Goal: Task Accomplishment & Management: Manage account settings

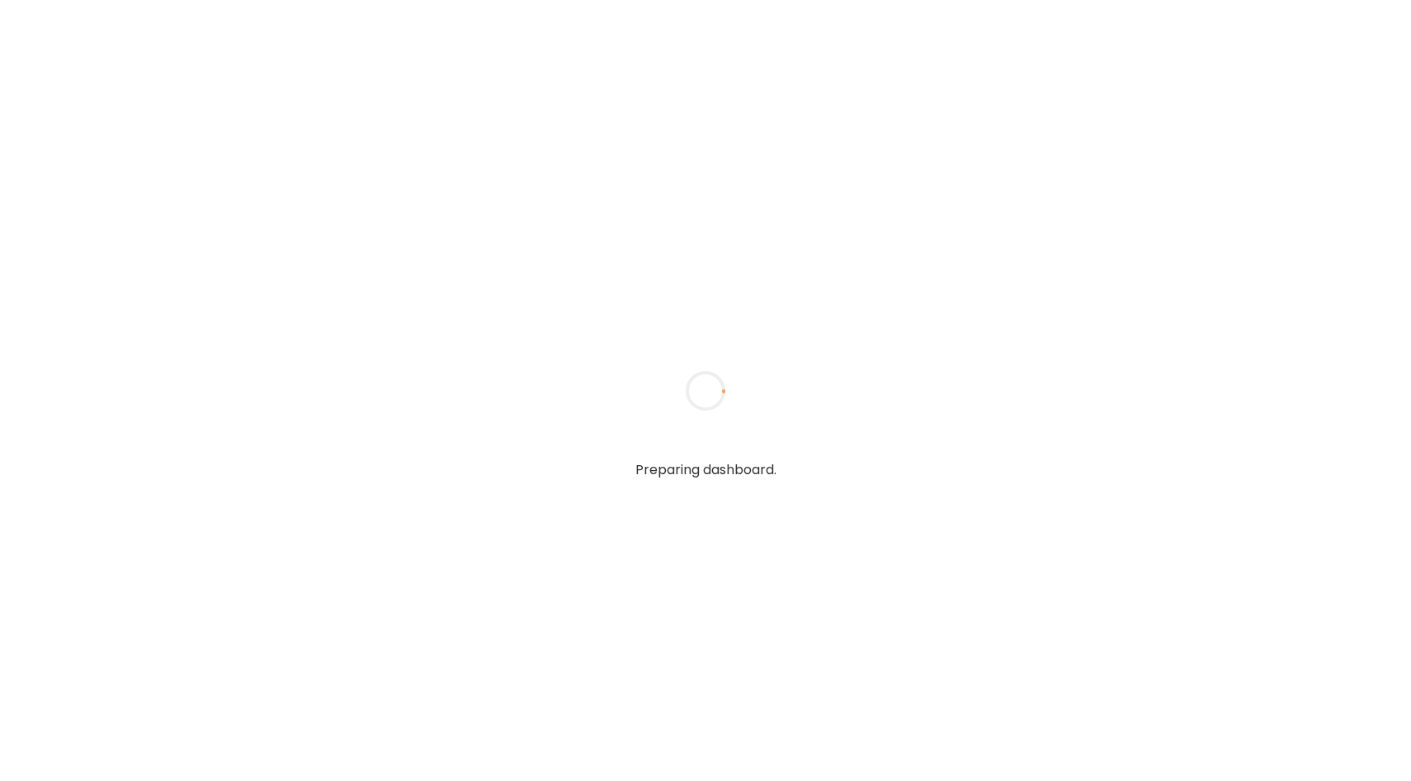
type input "**********"
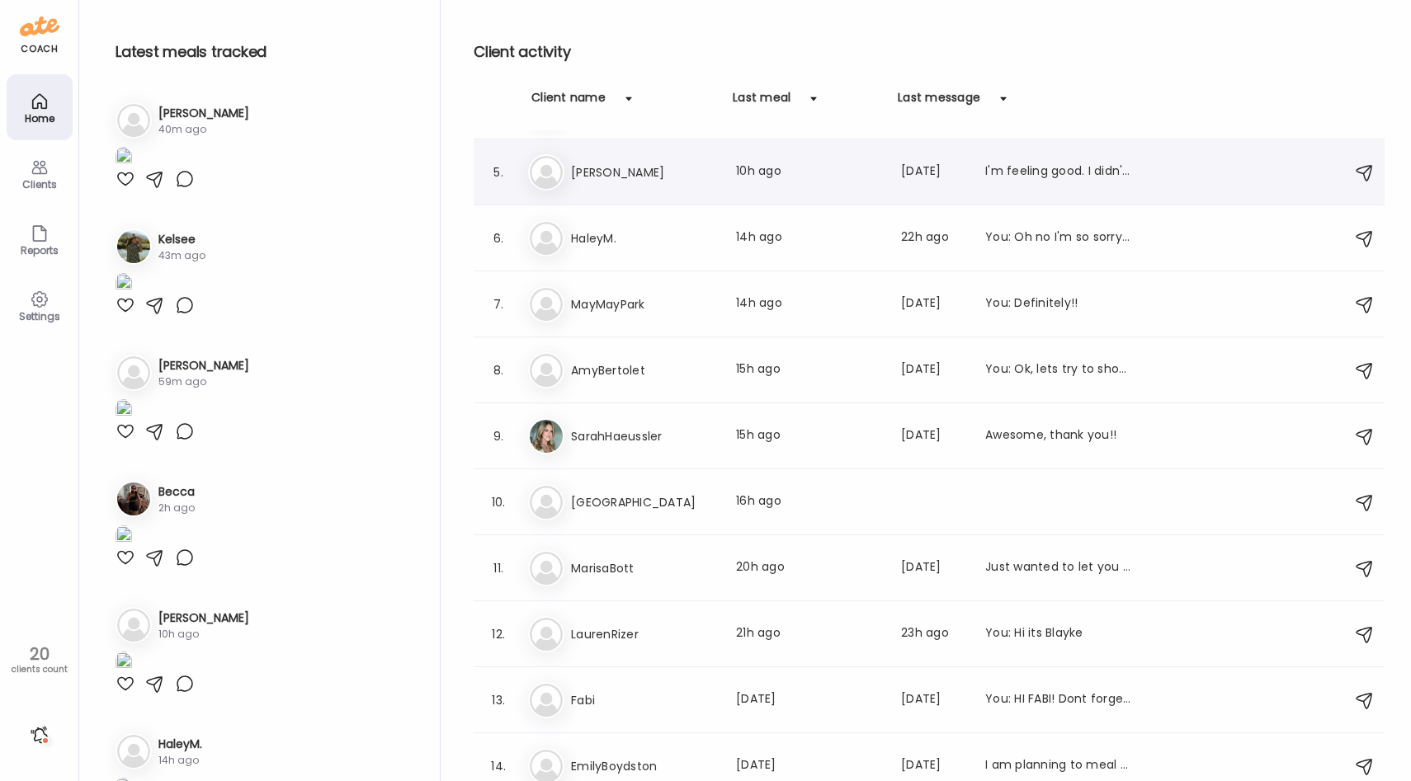
scroll to position [257, 0]
click at [684, 247] on div "Ha HaleyM. Last meal: 14h ago Last message: 22h ago You: Oh no I'm so sorry to …" at bounding box center [931, 236] width 807 height 36
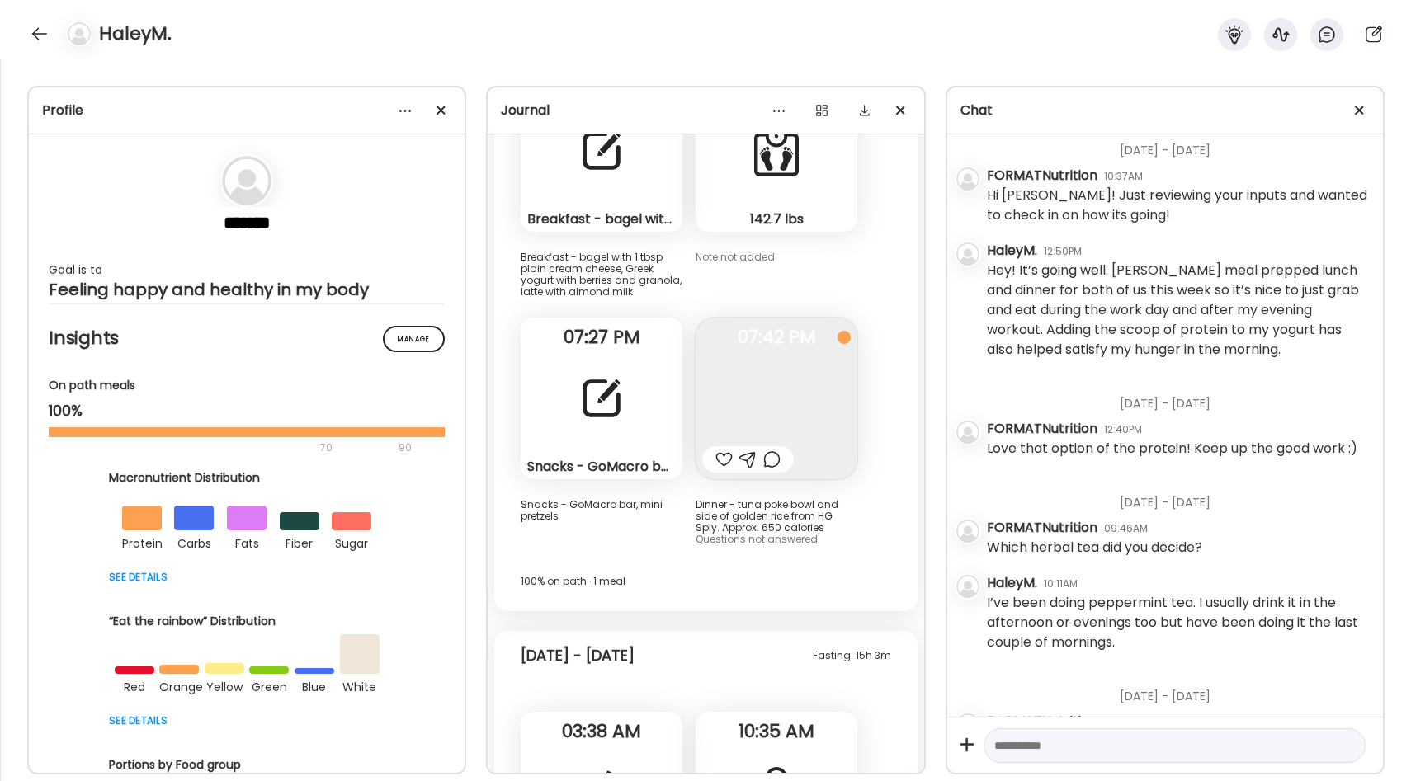
scroll to position [30026, 0]
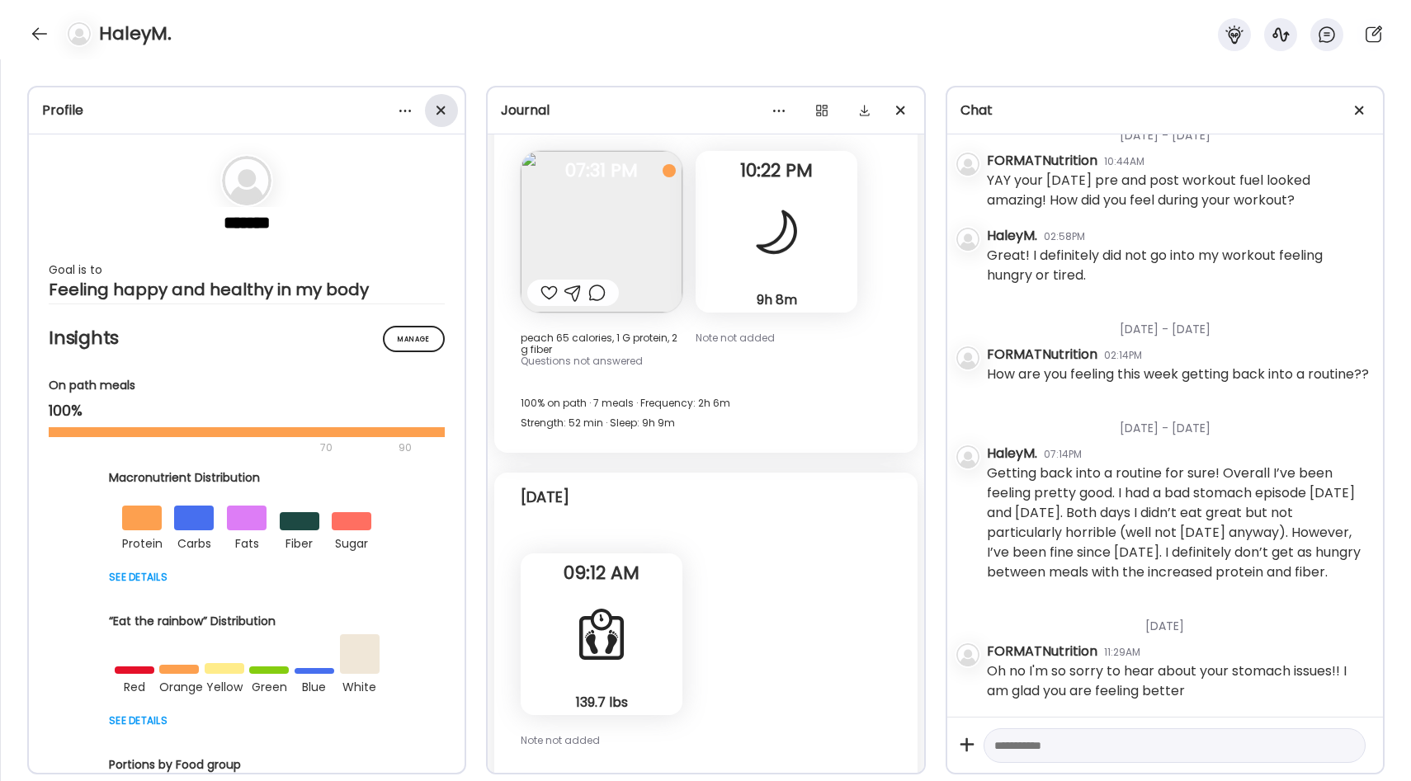
click at [441, 104] on div at bounding box center [441, 110] width 33 height 33
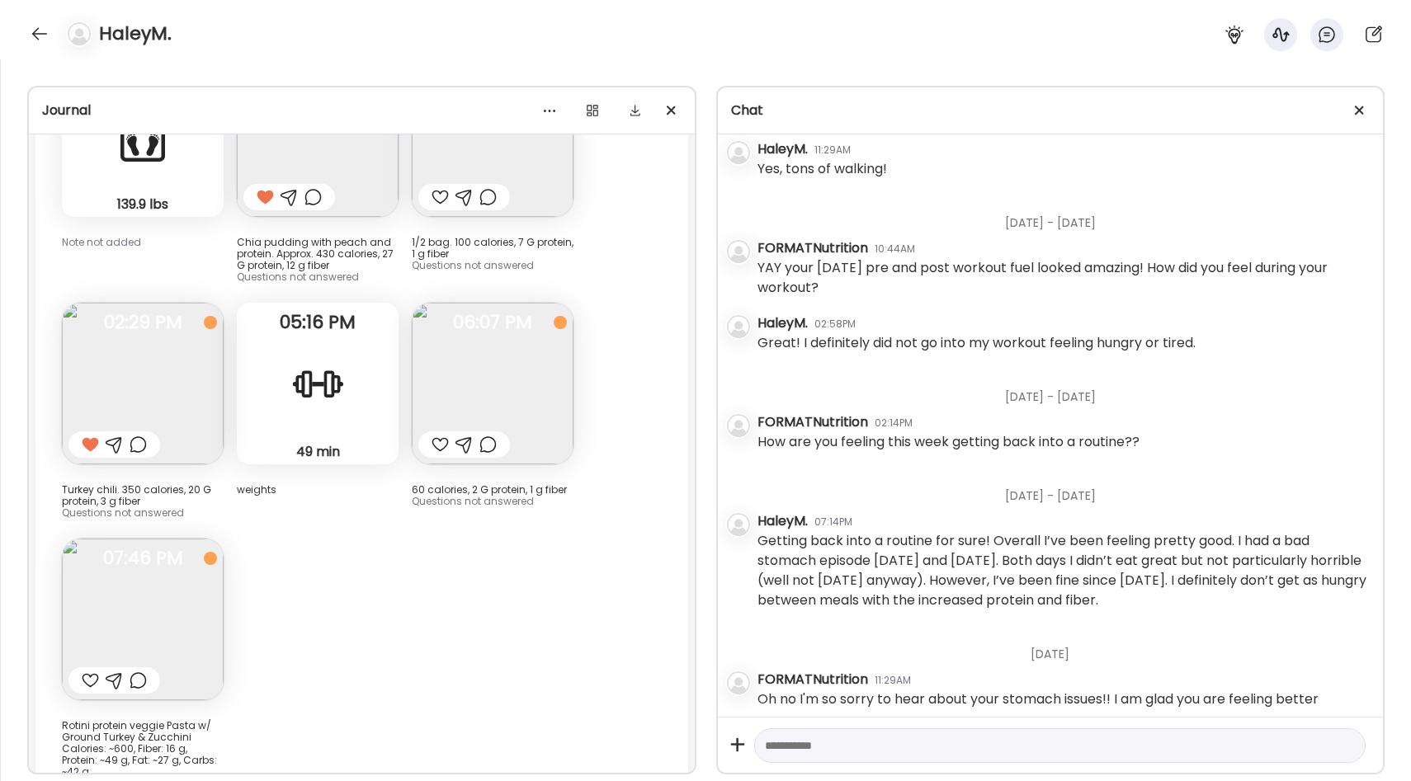
scroll to position [22607, 0]
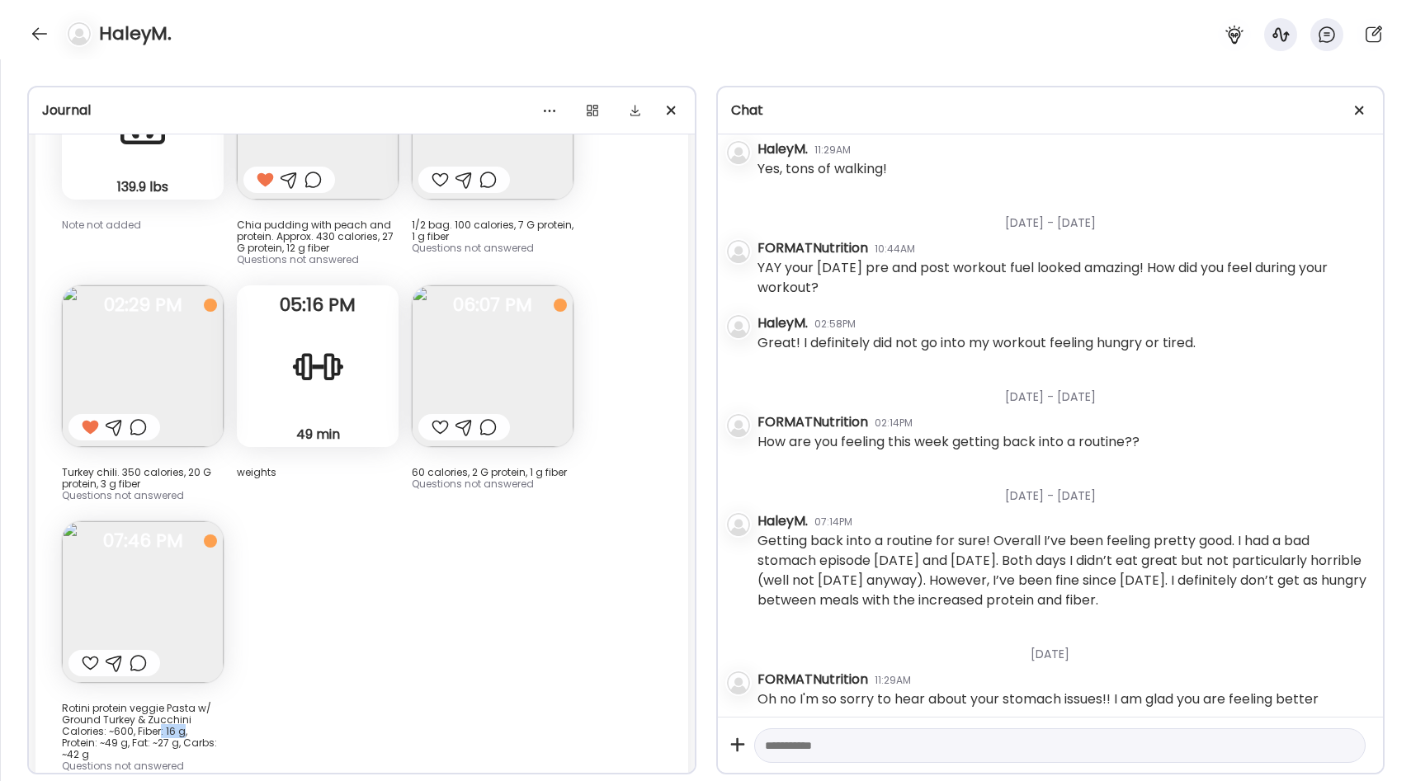
drag, startPoint x: 159, startPoint y: 686, endPoint x: 180, endPoint y: 686, distance: 20.6
click at [180, 703] on div "Rotini protein veggie Pasta w/ Ground Turkey & Zucchini Calories: ~600, Fiber: …" at bounding box center [143, 732] width 162 height 58
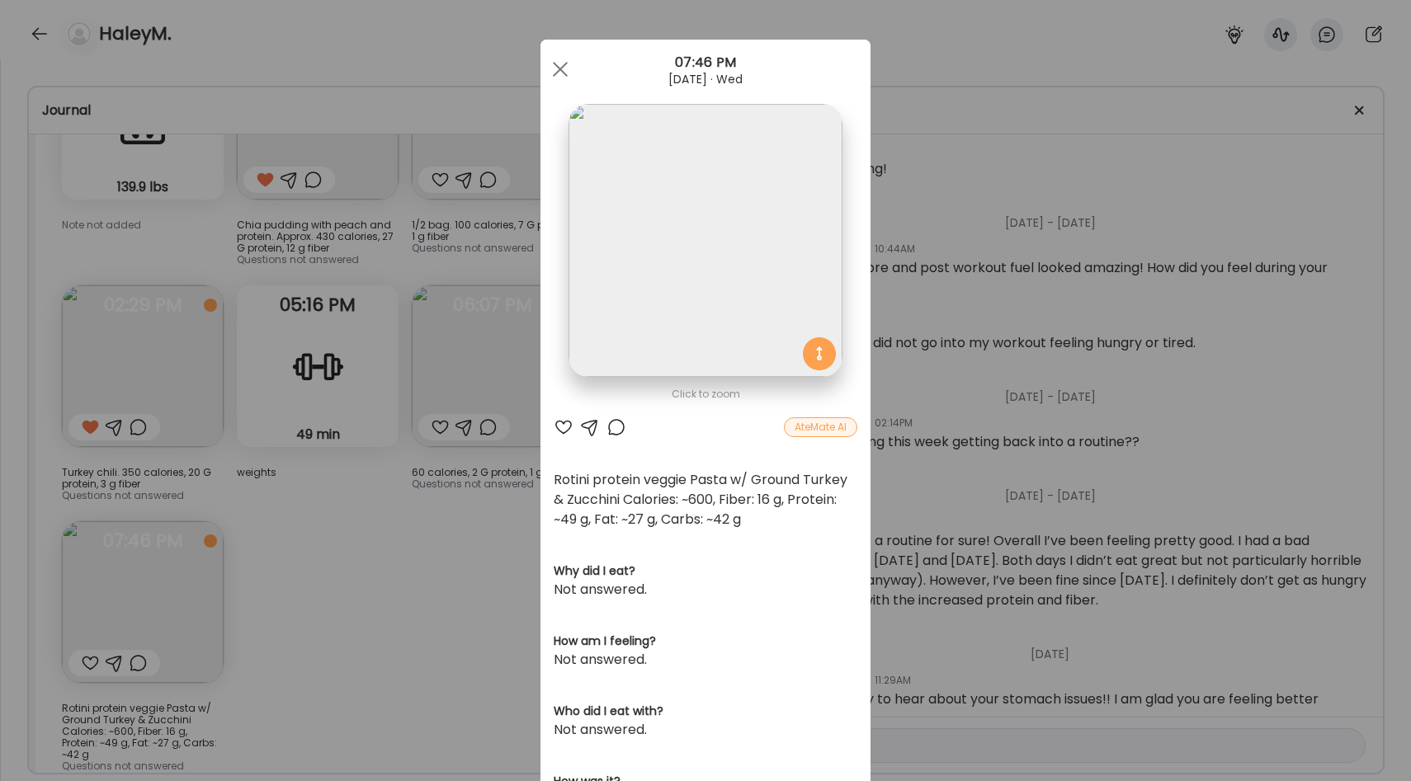
click at [238, 672] on div "Ate Coach Dashboard Wahoo! It’s official Take a moment to set up your Coach Pro…" at bounding box center [705, 390] width 1411 height 781
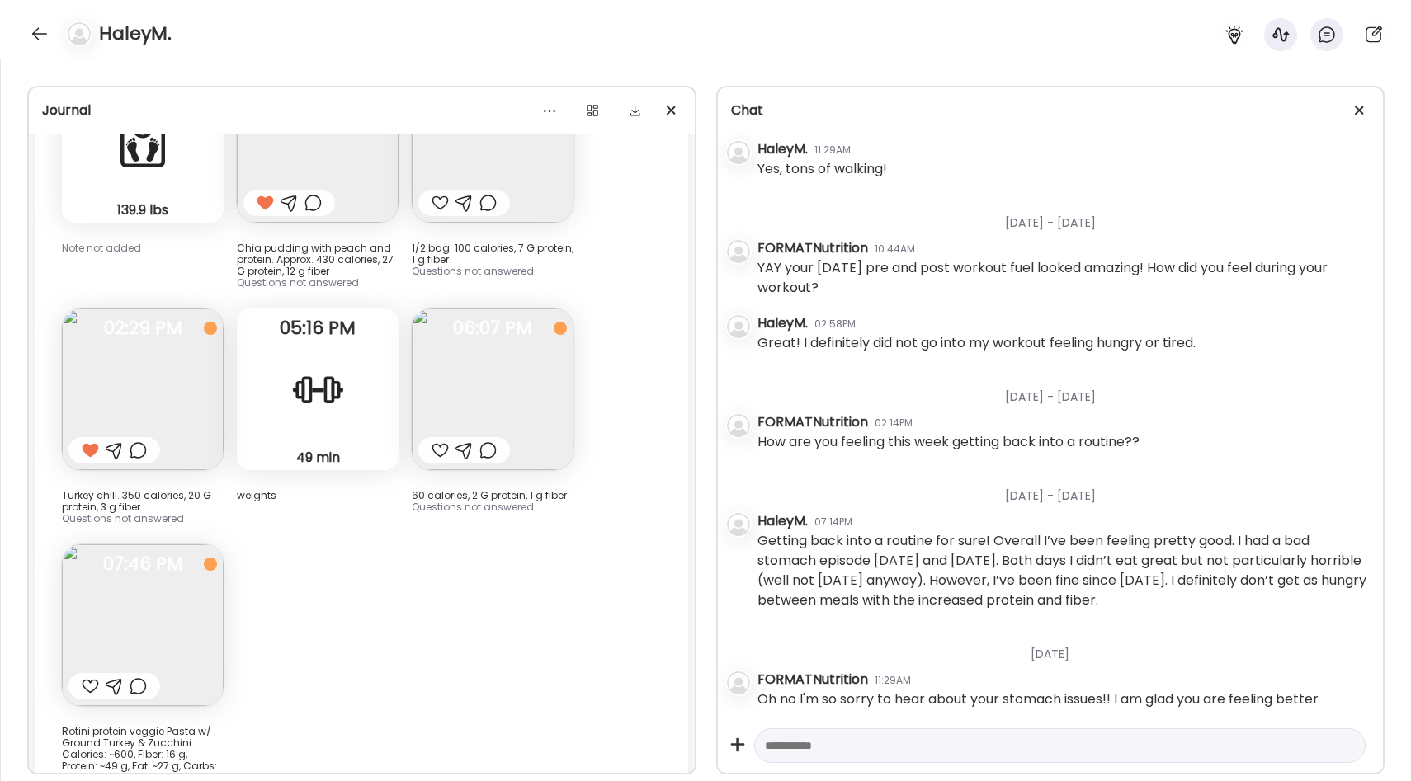
scroll to position [22566, 0]
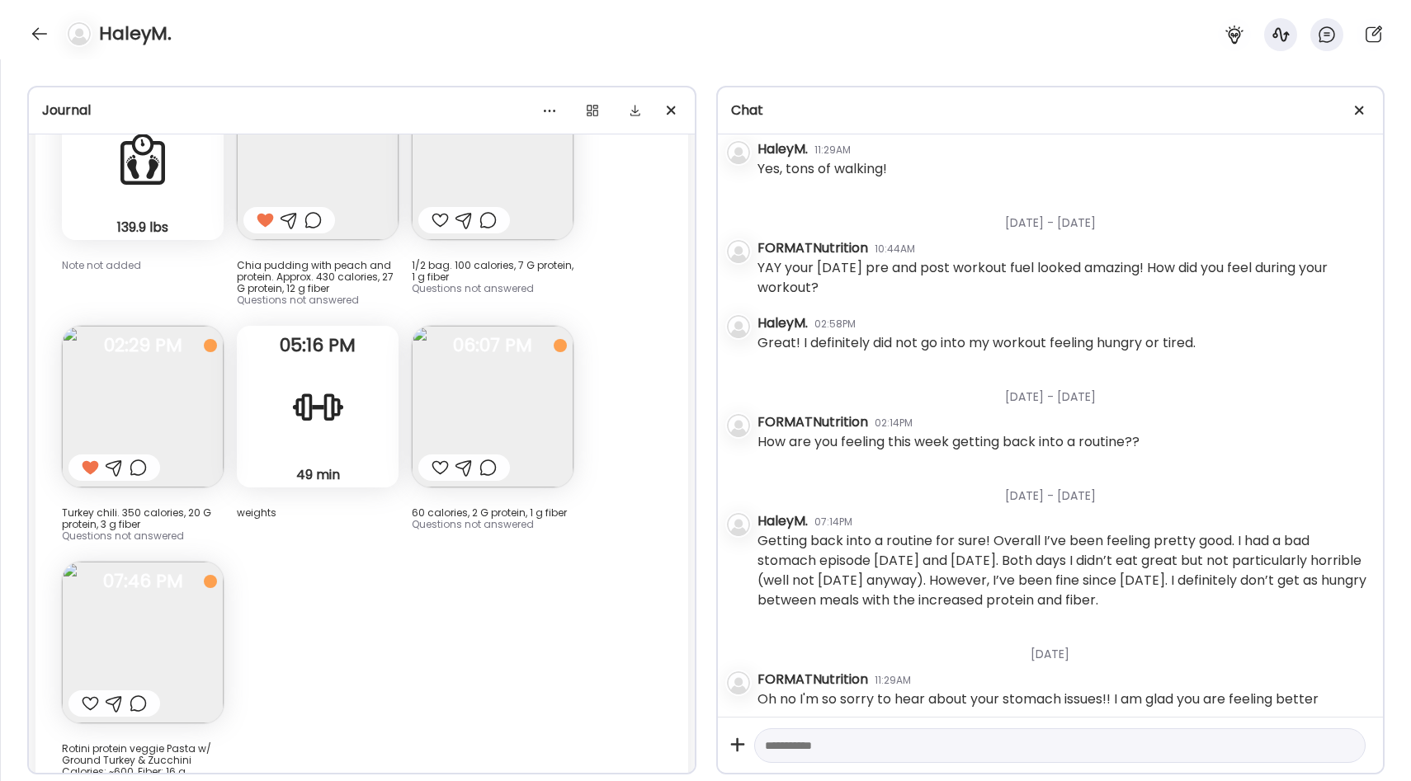
click at [398, 521] on div "Fasting: 10h 51m Wednesday - Sep 03 17m Sleep Note not added 06:08 AM Peppermin…" at bounding box center [361, 324] width 653 height 1148
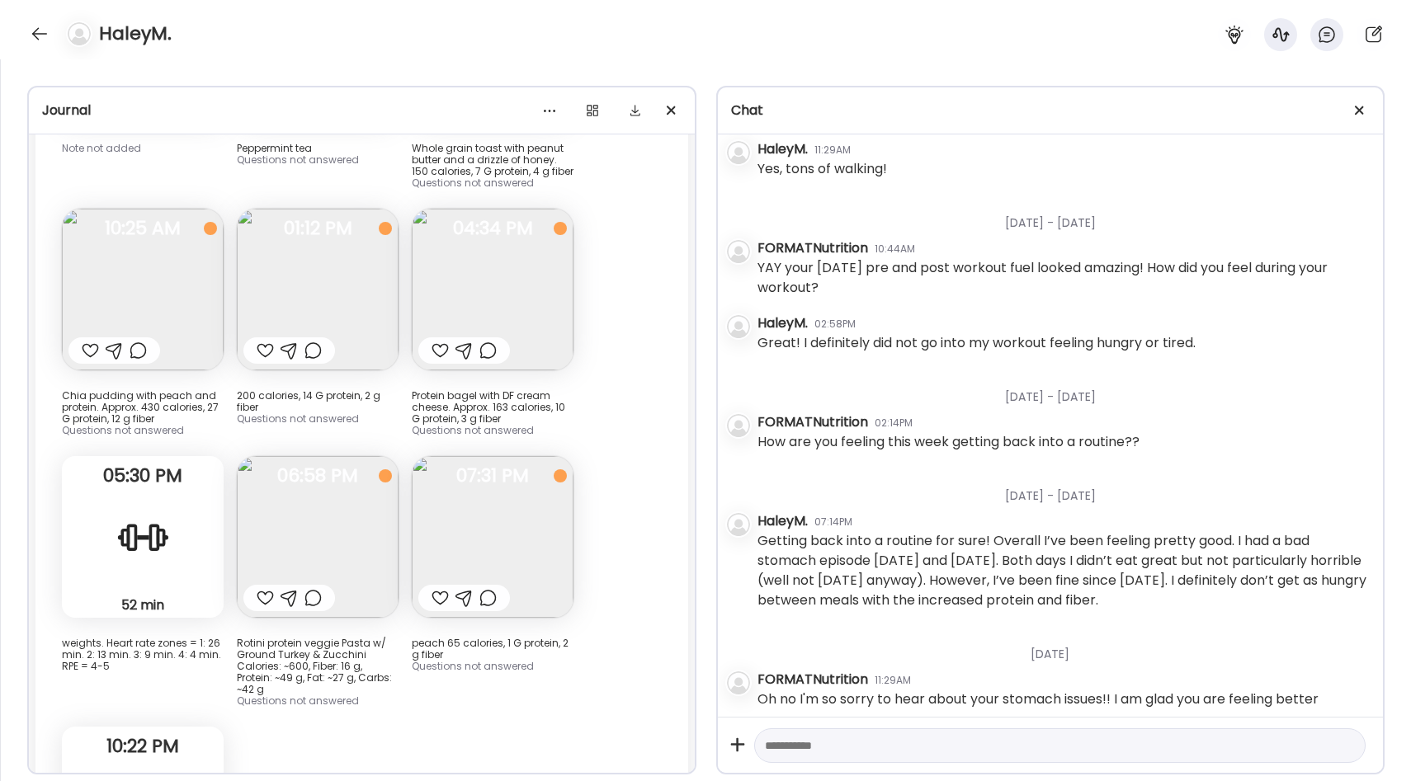
scroll to position [23625, 0]
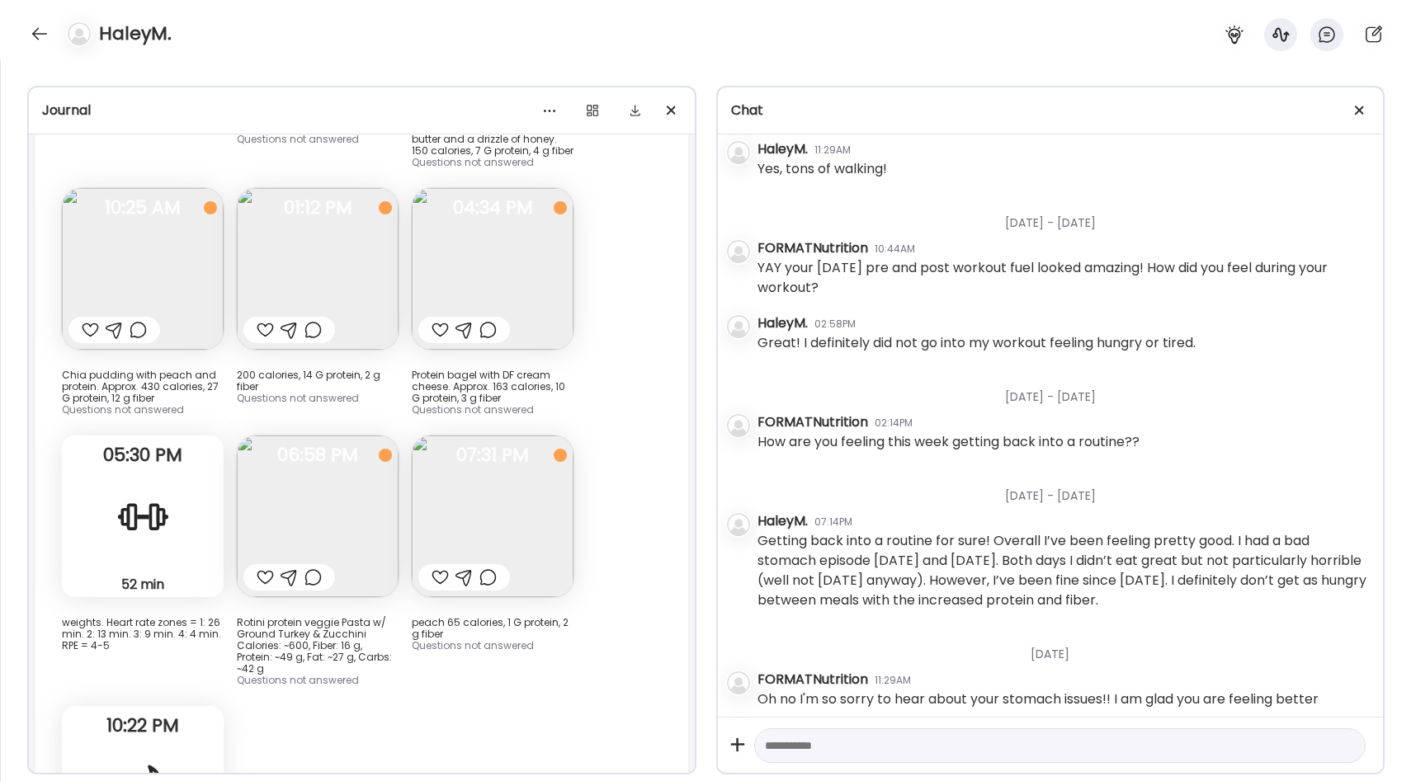
click at [321, 460] on img at bounding box center [318, 517] width 162 height 162
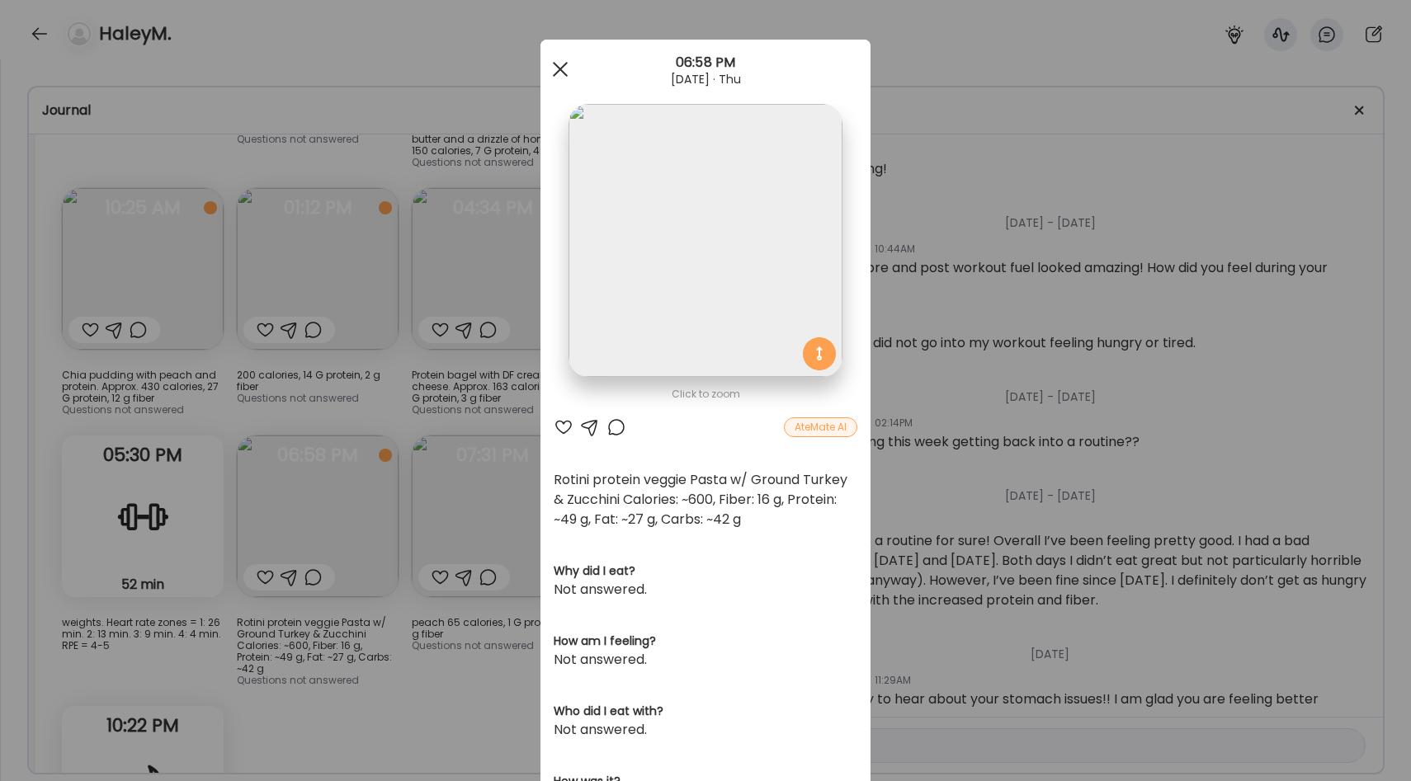
click at [559, 68] on span at bounding box center [560, 69] width 15 height 15
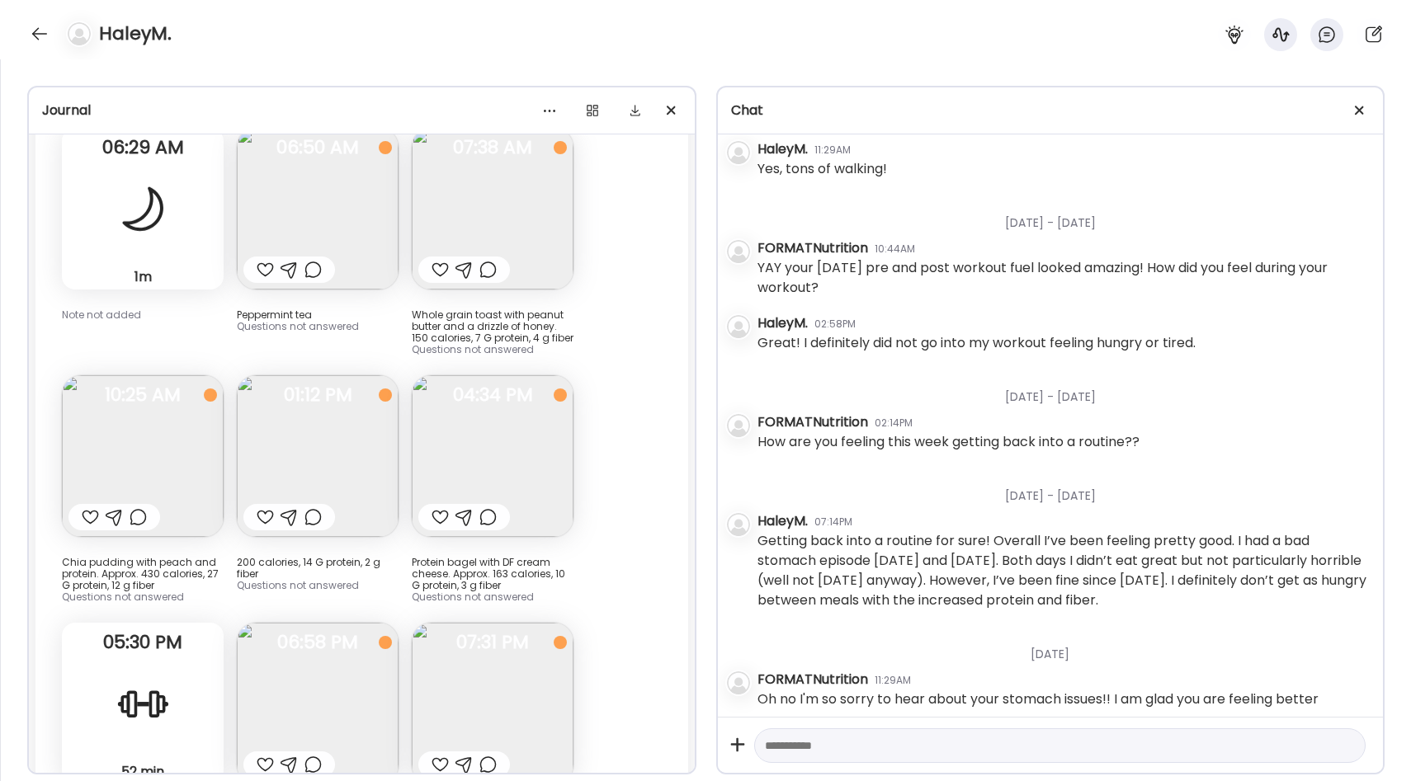
scroll to position [23432, 0]
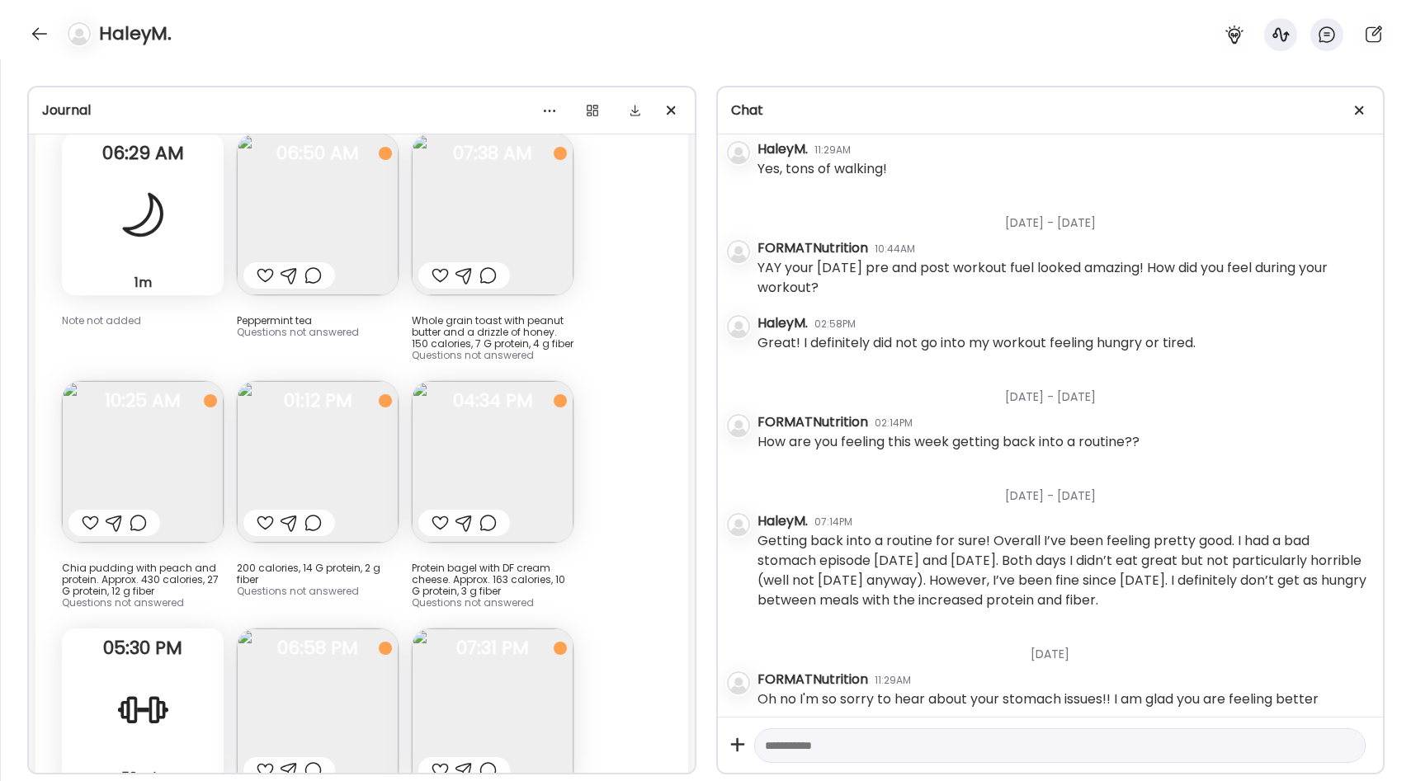
click at [586, 310] on div "Fasting: 11h 3m Yesterday 1m Sleep Note not added 06:29 AM Peppermint tea Quest…" at bounding box center [361, 615] width 653 height 1125
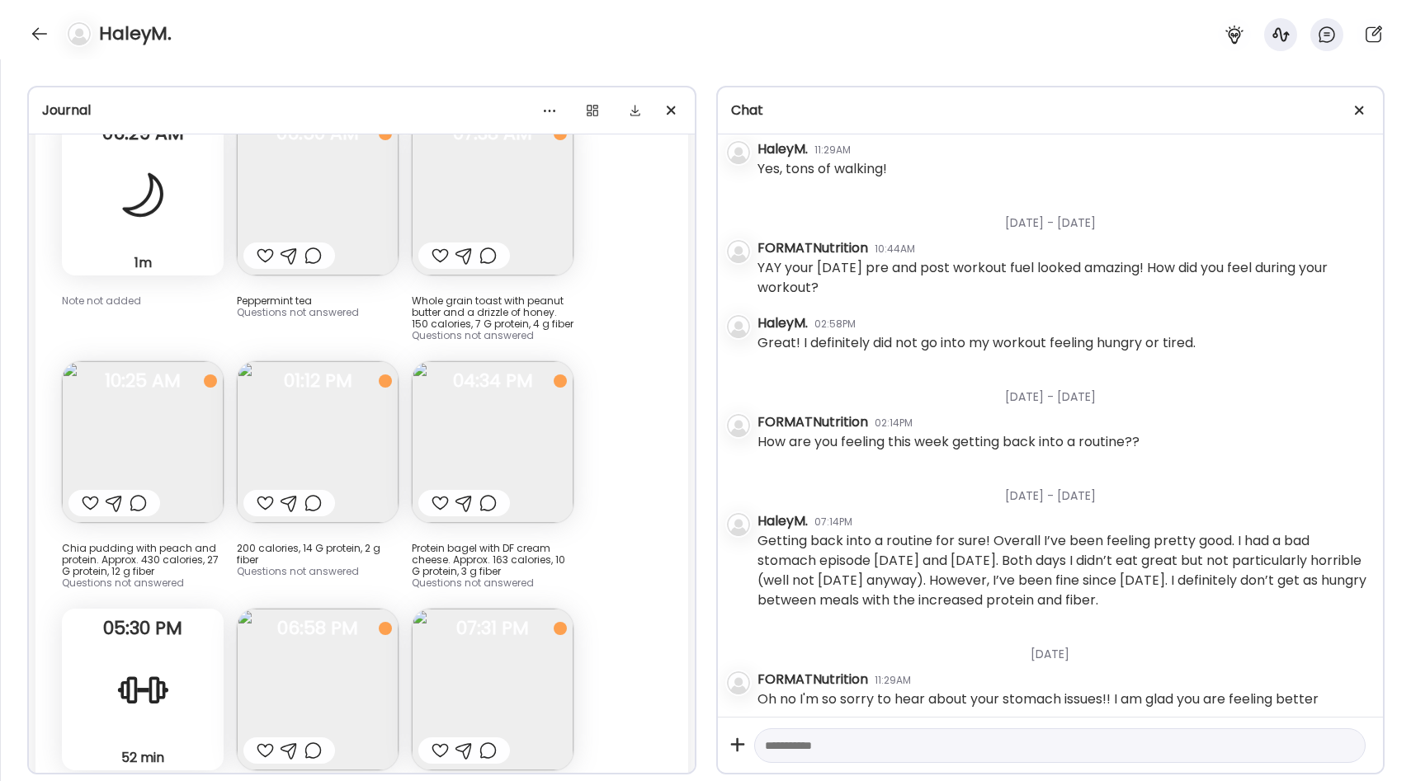
scroll to position [23399, 0]
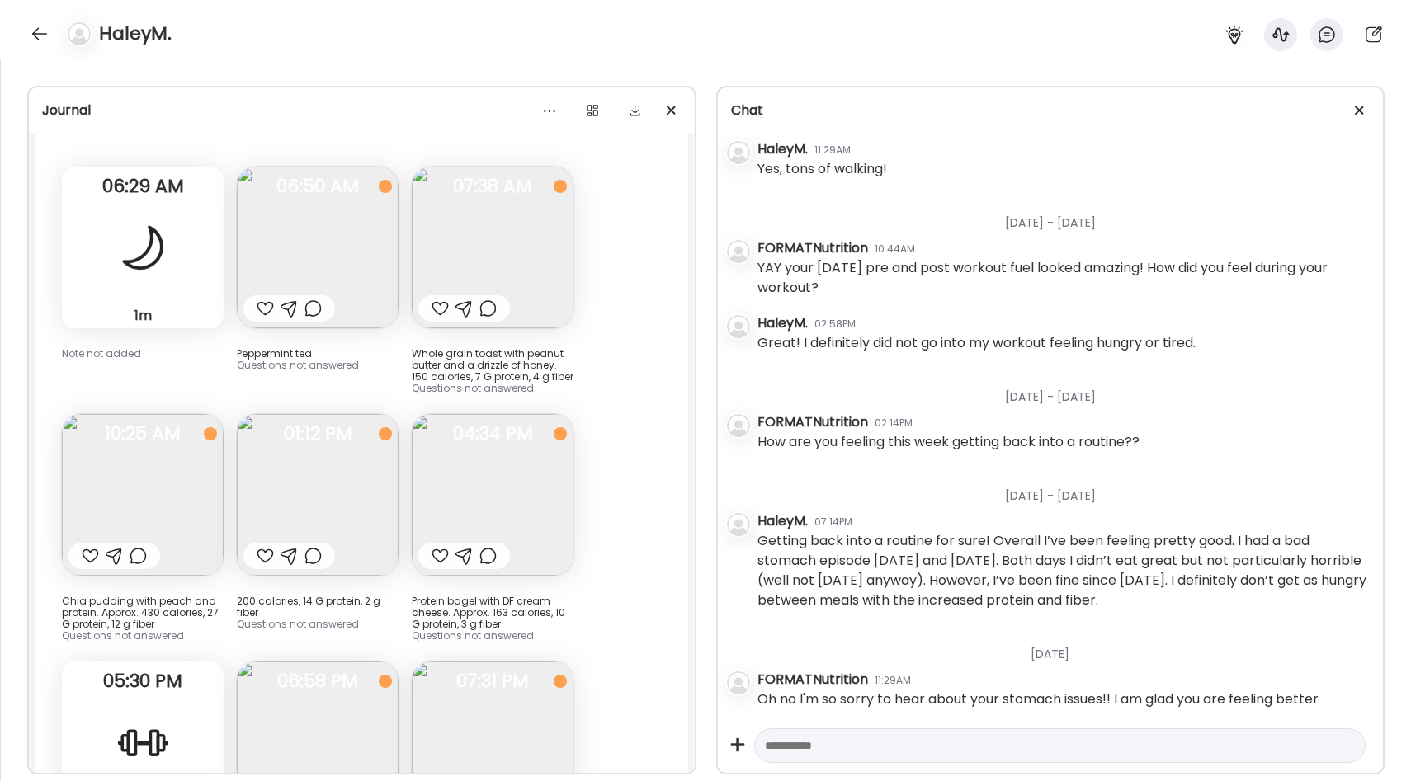
click at [586, 431] on div "Fasting: 11h 3m Yesterday 1m Sleep Note not added 06:29 AM Peppermint tea Quest…" at bounding box center [361, 648] width 653 height 1125
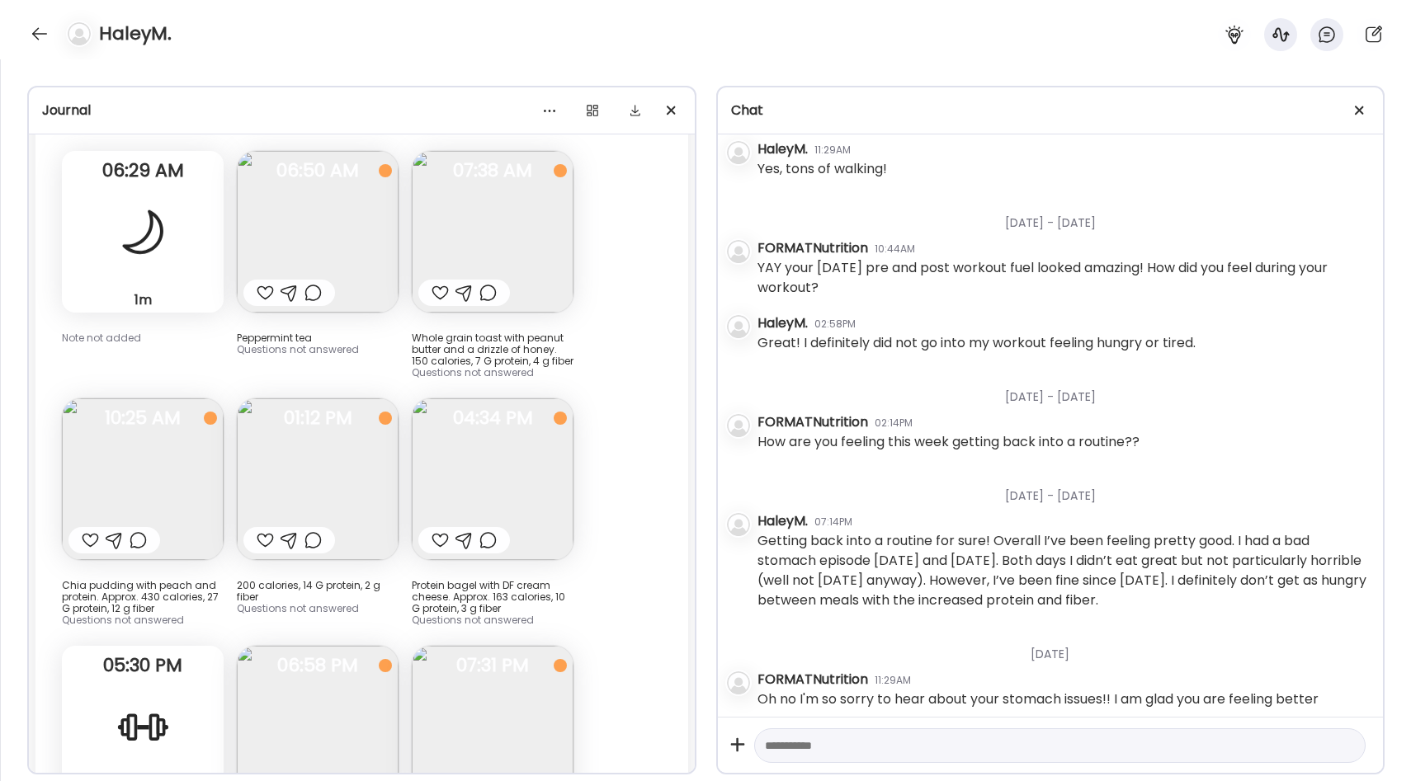
scroll to position [23415, 0]
click at [1353, 108] on div at bounding box center [1359, 110] width 33 height 33
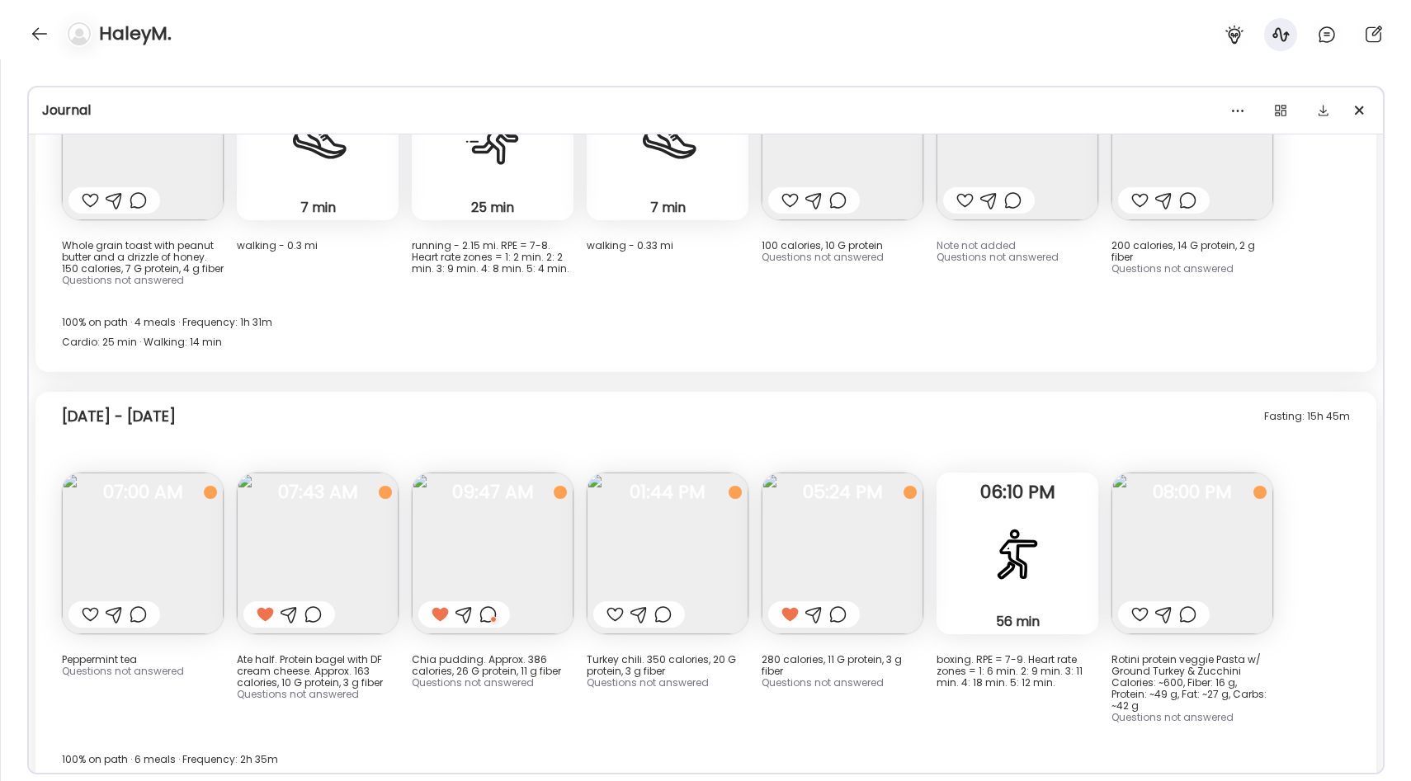
scroll to position [14047, 0]
click at [653, 502] on img at bounding box center [668, 552] width 162 height 162
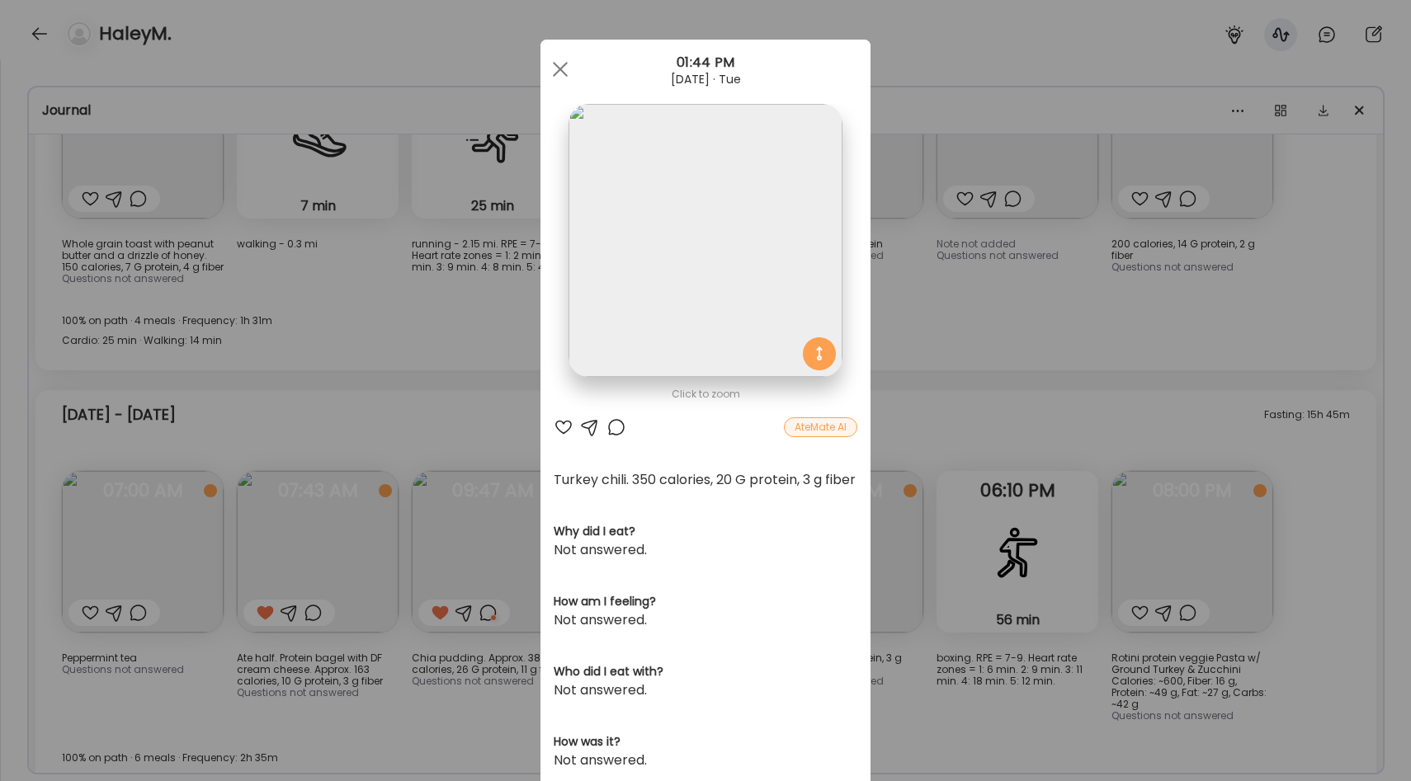
click at [994, 666] on div "Ate Coach Dashboard Wahoo! It’s official Take a moment to set up your Coach Pro…" at bounding box center [705, 390] width 1411 height 781
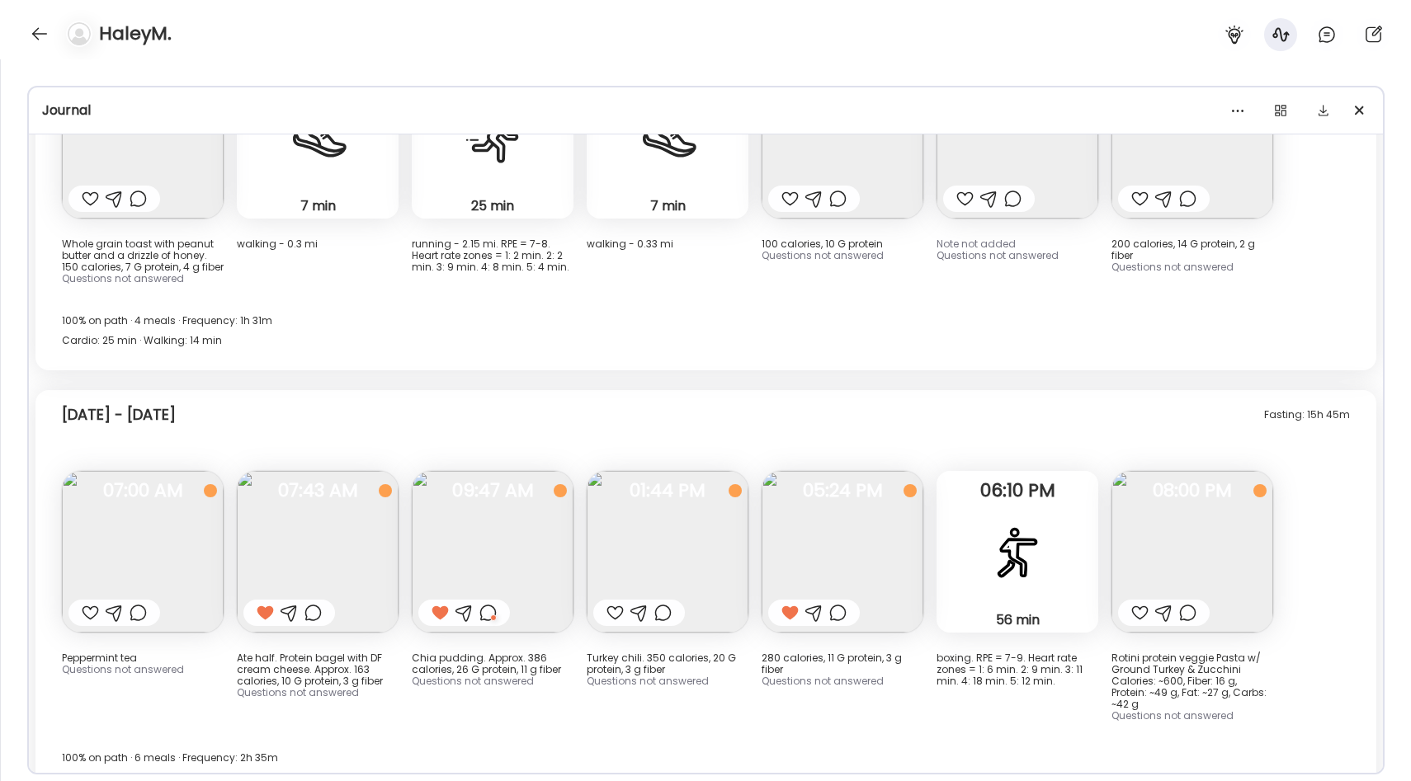
click at [1173, 508] on img at bounding box center [1192, 552] width 162 height 162
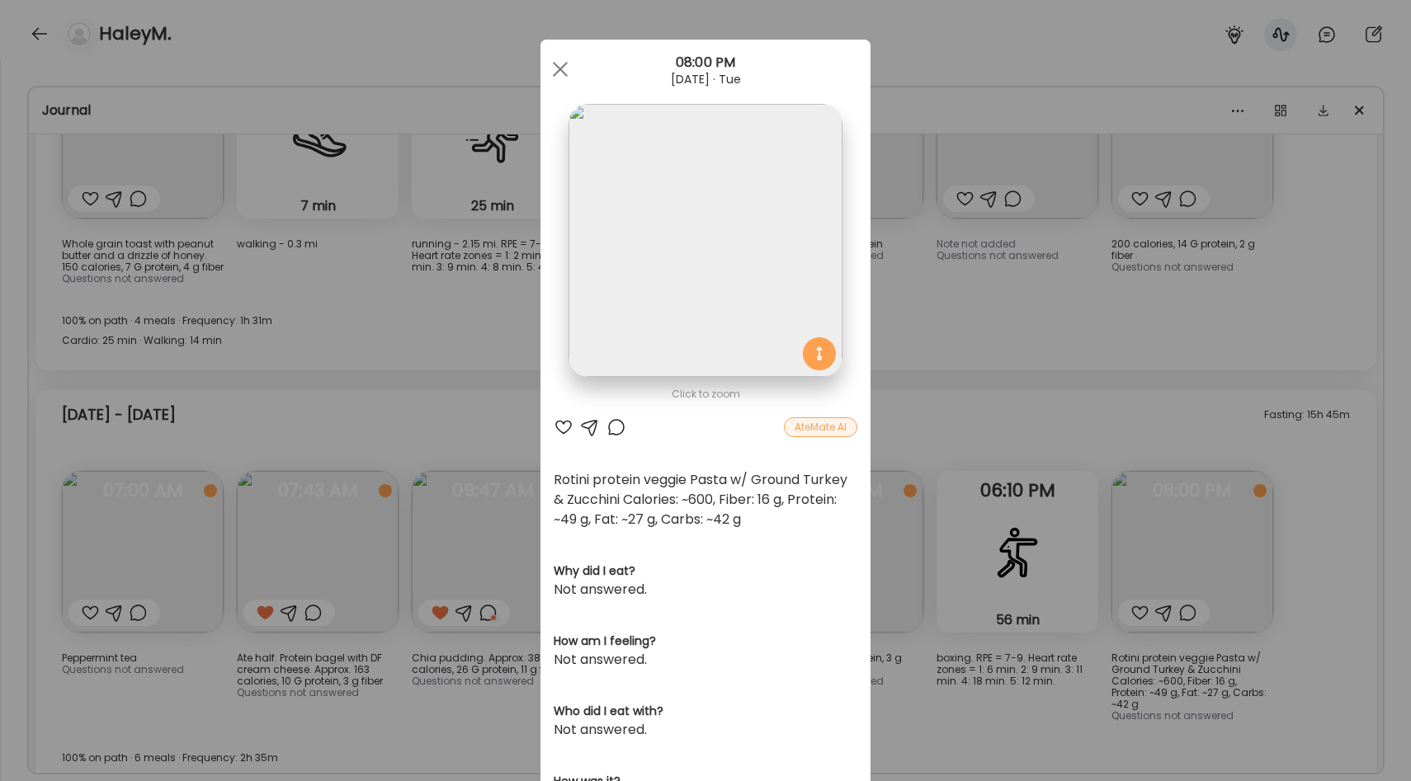
click at [1011, 379] on div "Ate Coach Dashboard Wahoo! It’s official Take a moment to set up your Coach Pro…" at bounding box center [705, 390] width 1411 height 781
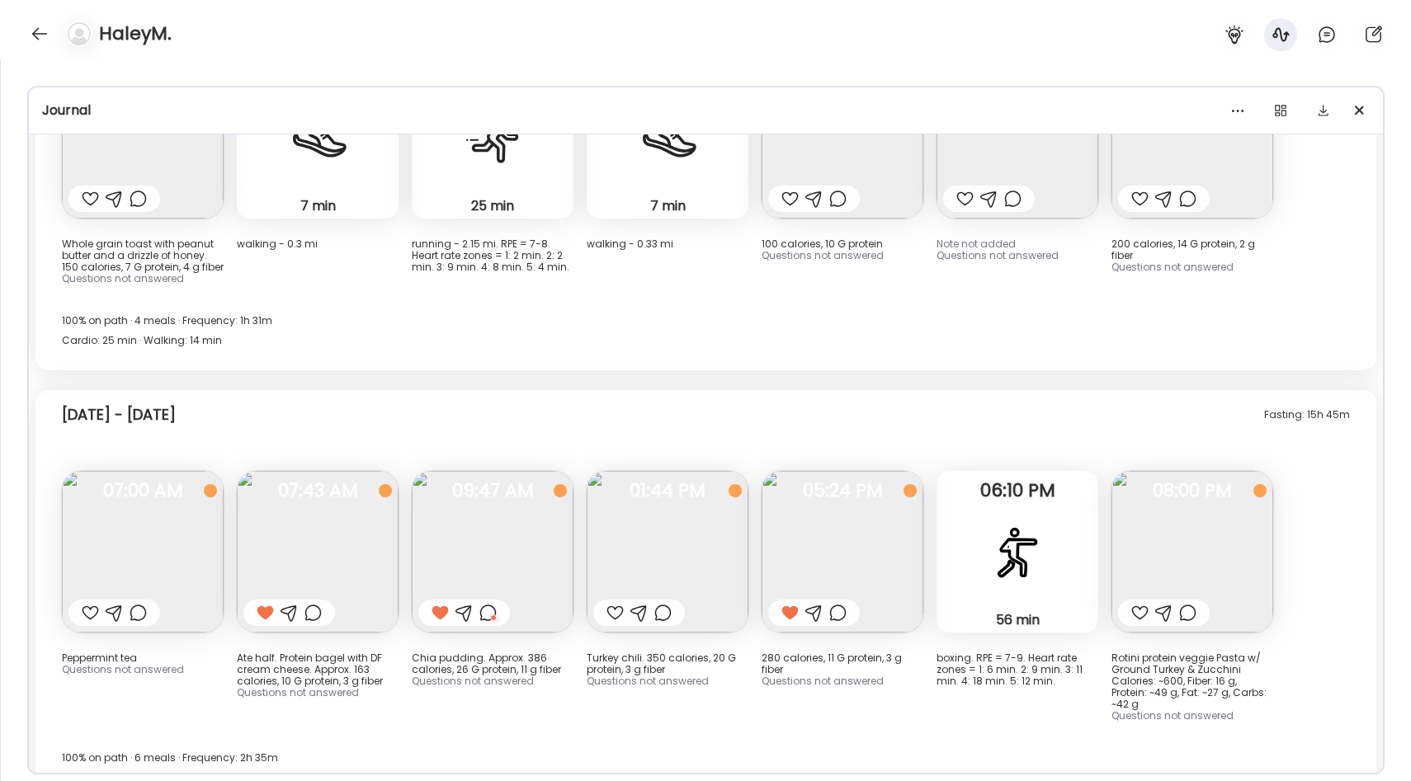
click at [1140, 505] on img at bounding box center [1192, 552] width 162 height 162
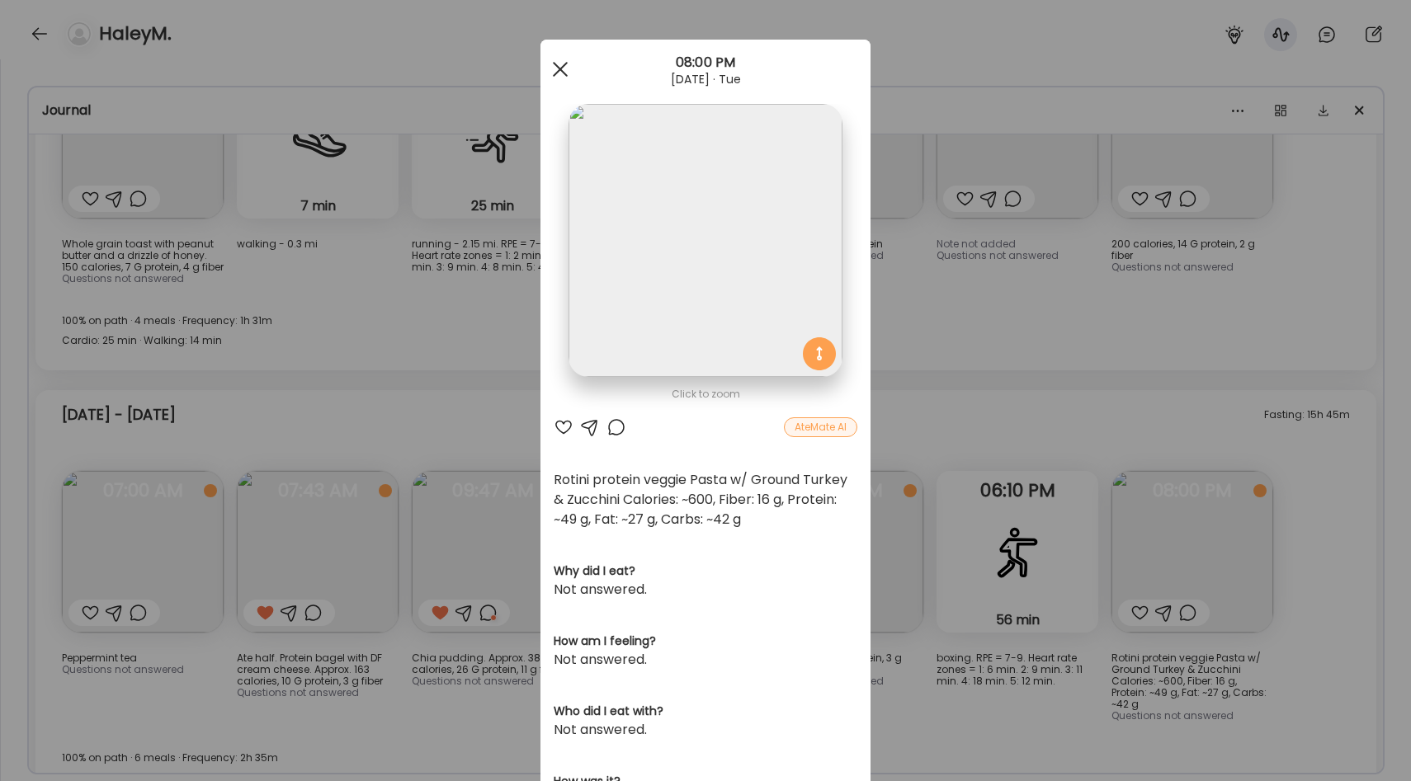
click at [568, 70] on div at bounding box center [560, 69] width 33 height 33
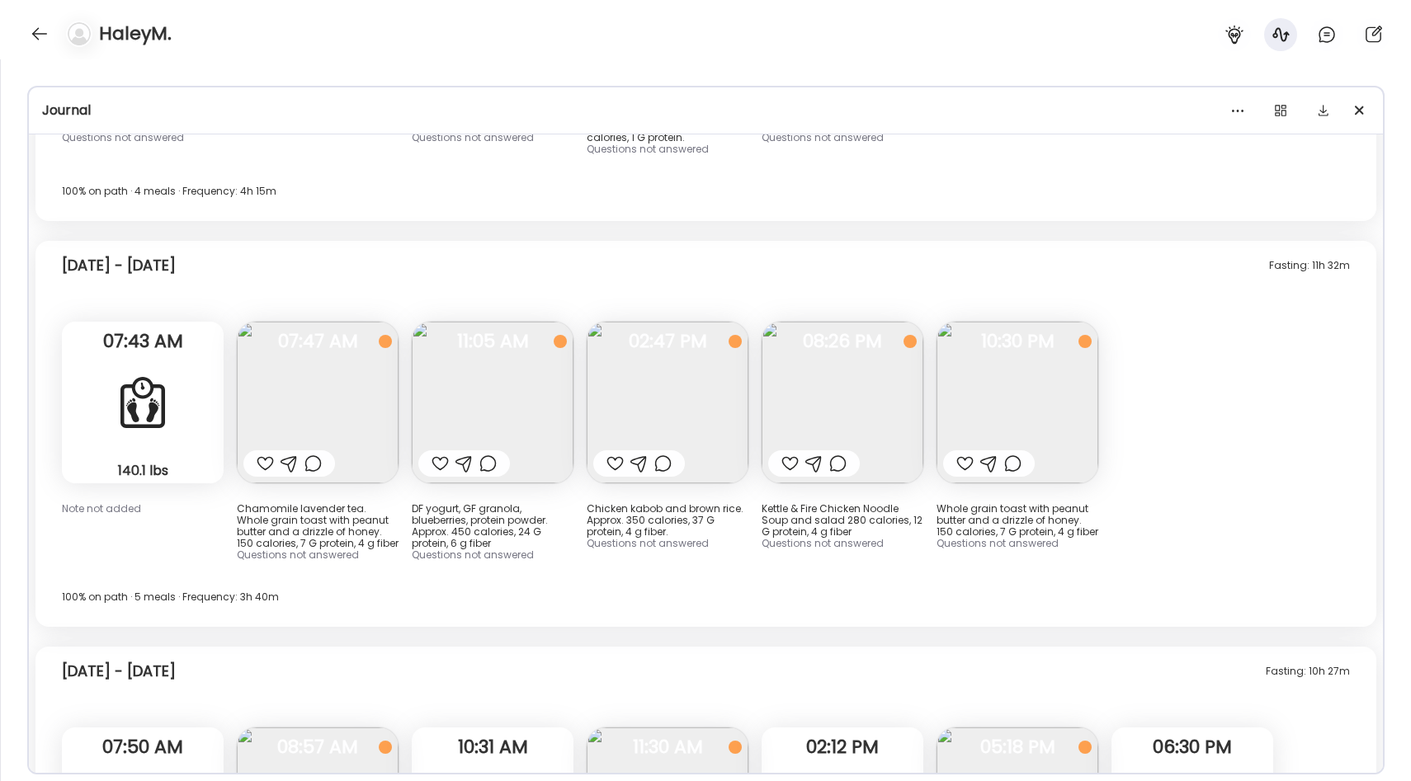
scroll to position [11789, 0]
click at [846, 346] on img at bounding box center [843, 401] width 162 height 162
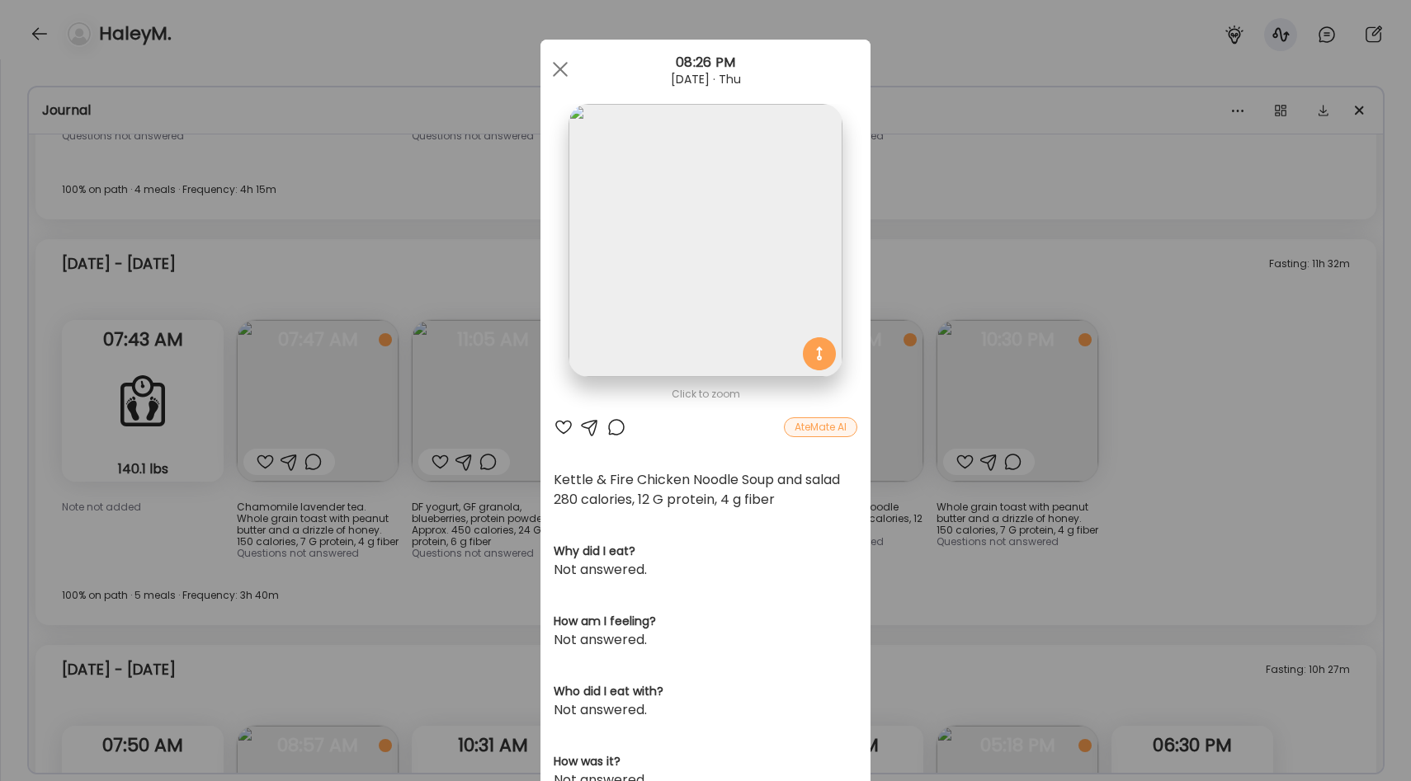
click at [917, 496] on div "Ate Coach Dashboard Wahoo! It’s official Take a moment to set up your Coach Pro…" at bounding box center [705, 390] width 1411 height 781
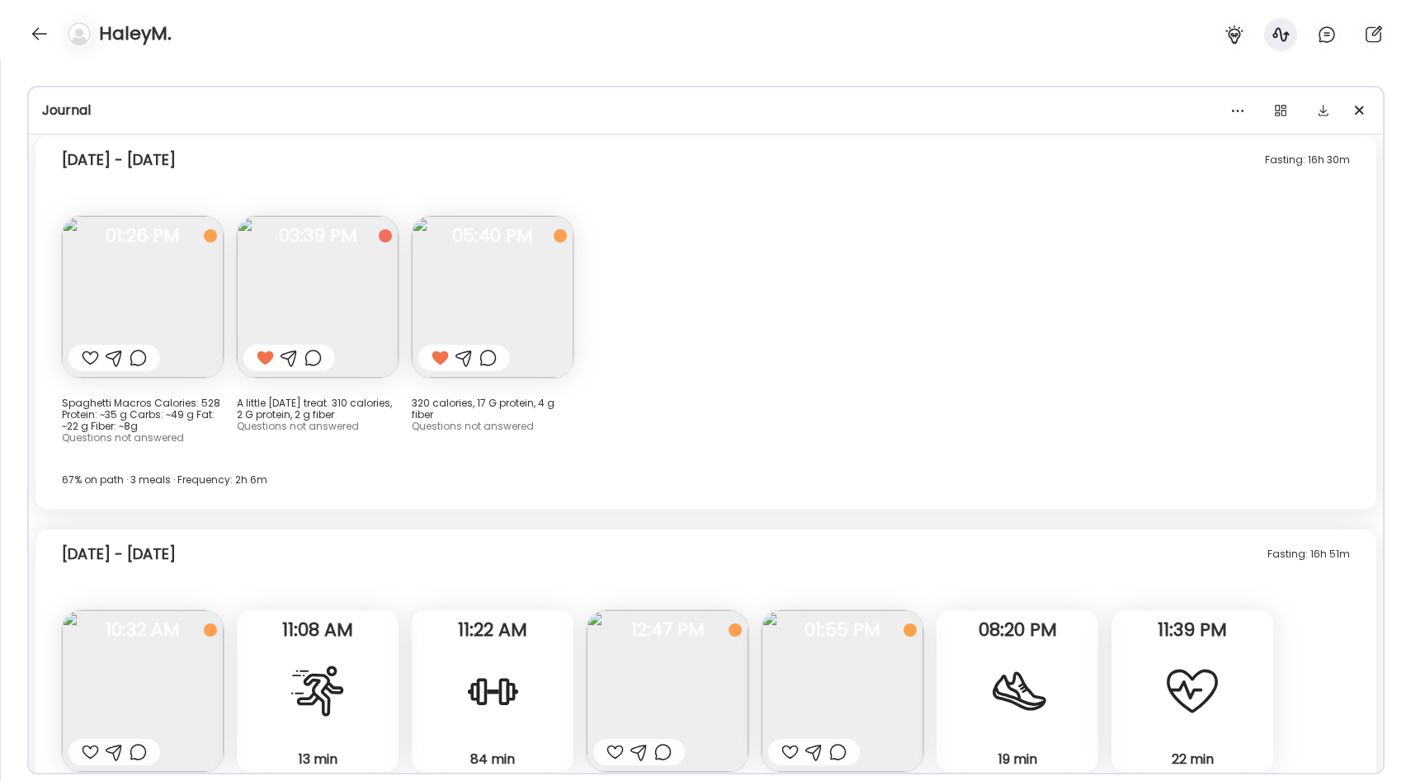
scroll to position [8901, 0]
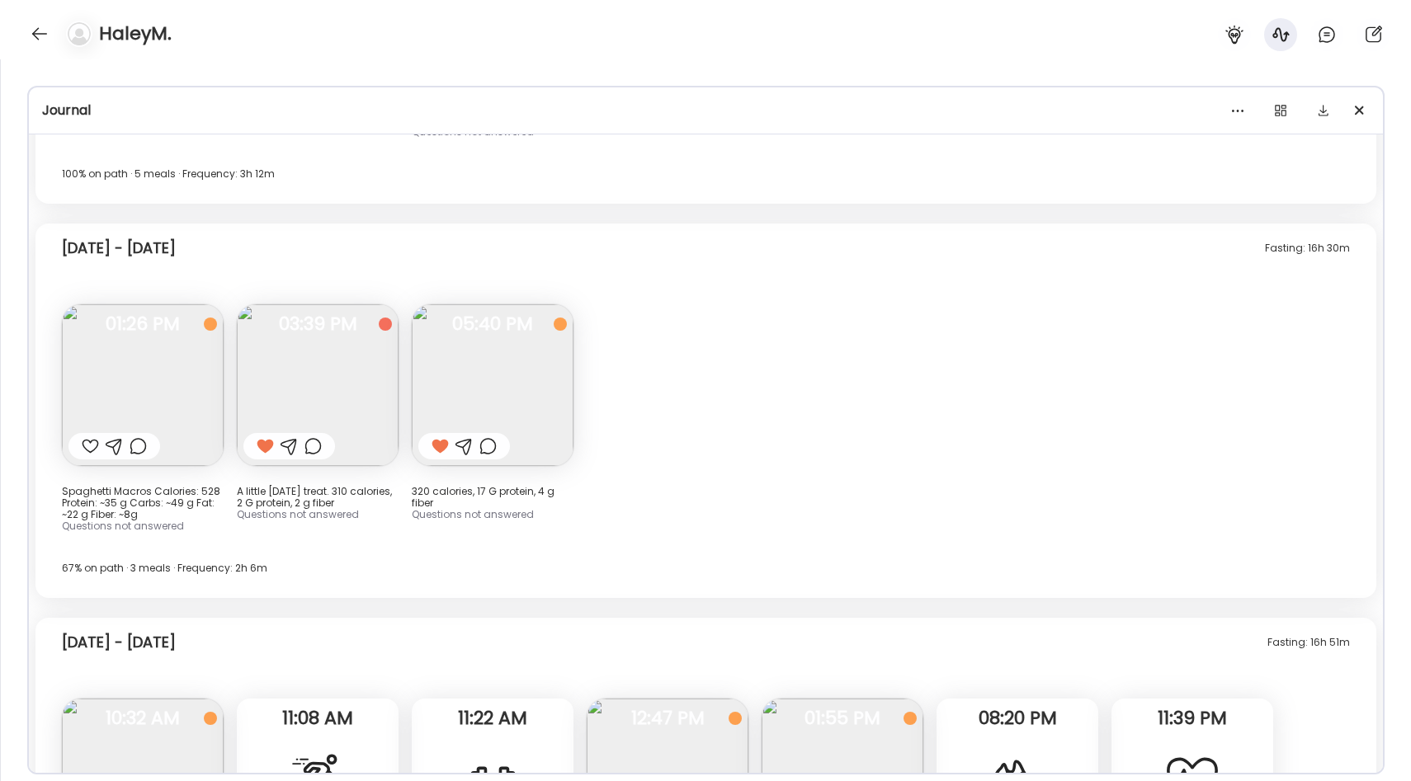
click at [128, 330] on img at bounding box center [143, 385] width 162 height 162
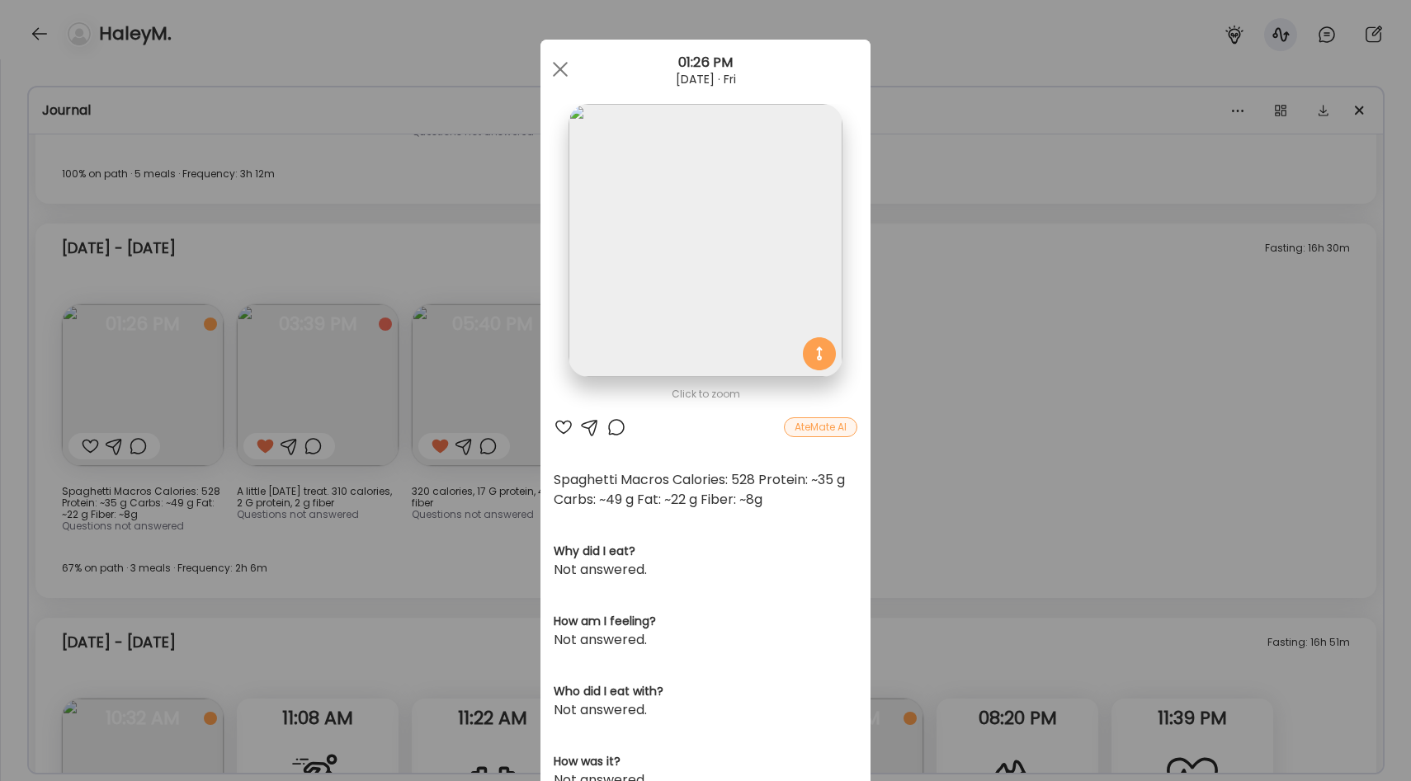
click at [950, 335] on div "Ate Coach Dashboard Wahoo! It’s official Take a moment to set up your Coach Pro…" at bounding box center [705, 390] width 1411 height 781
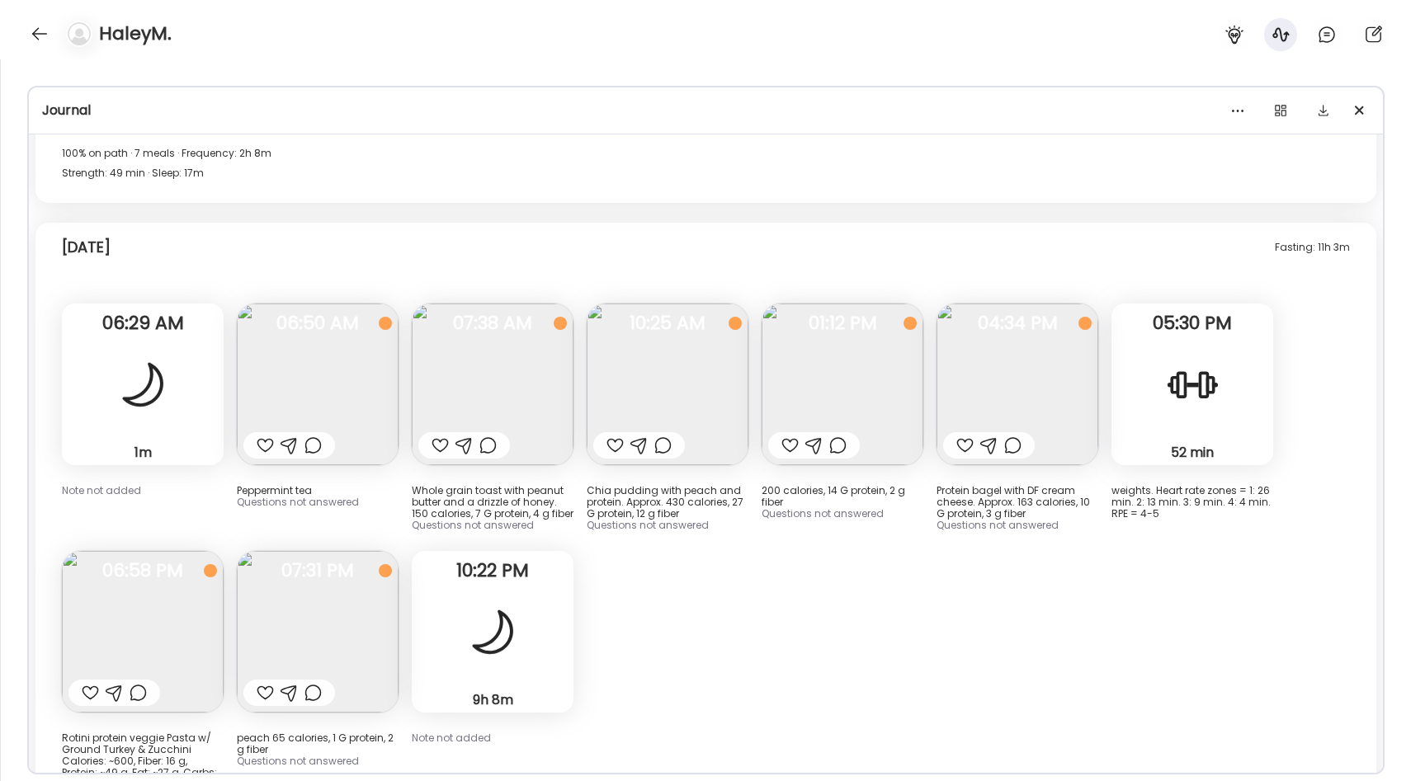
scroll to position [15331, 0]
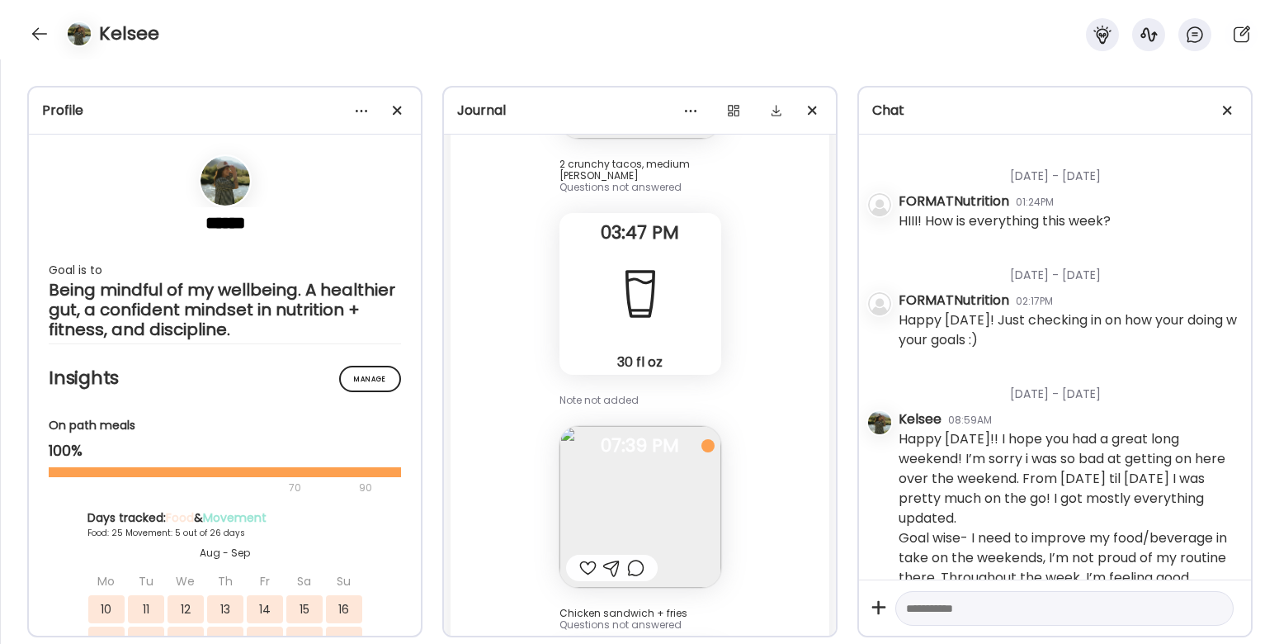
scroll to position [17490, 0]
